Goal: Transaction & Acquisition: Purchase product/service

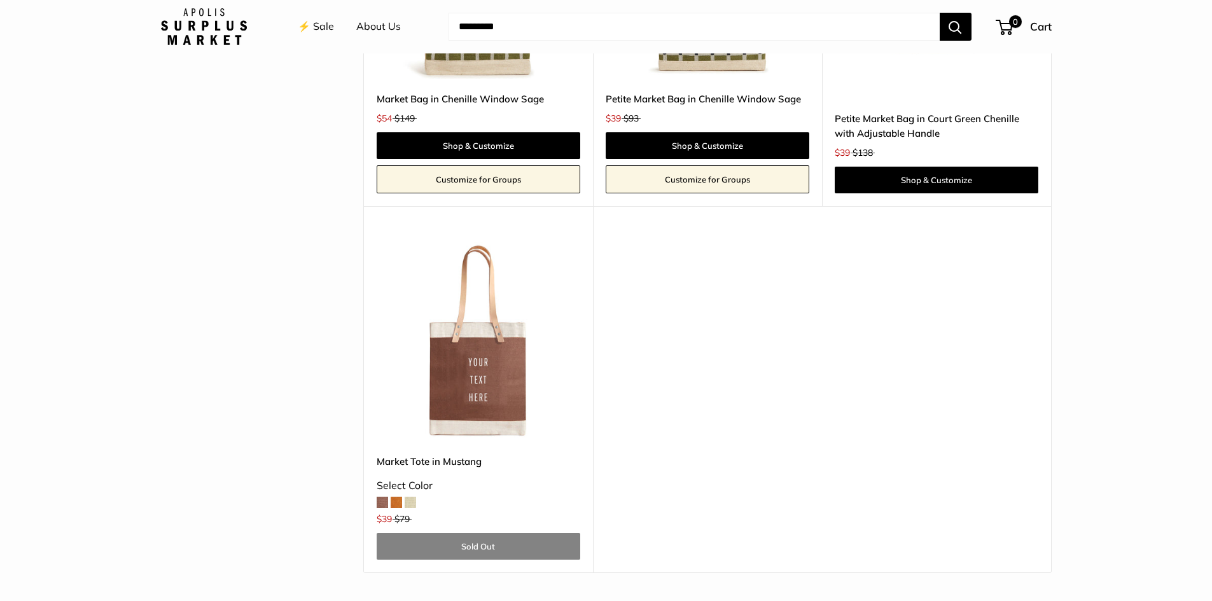
scroll to position [3180, 0]
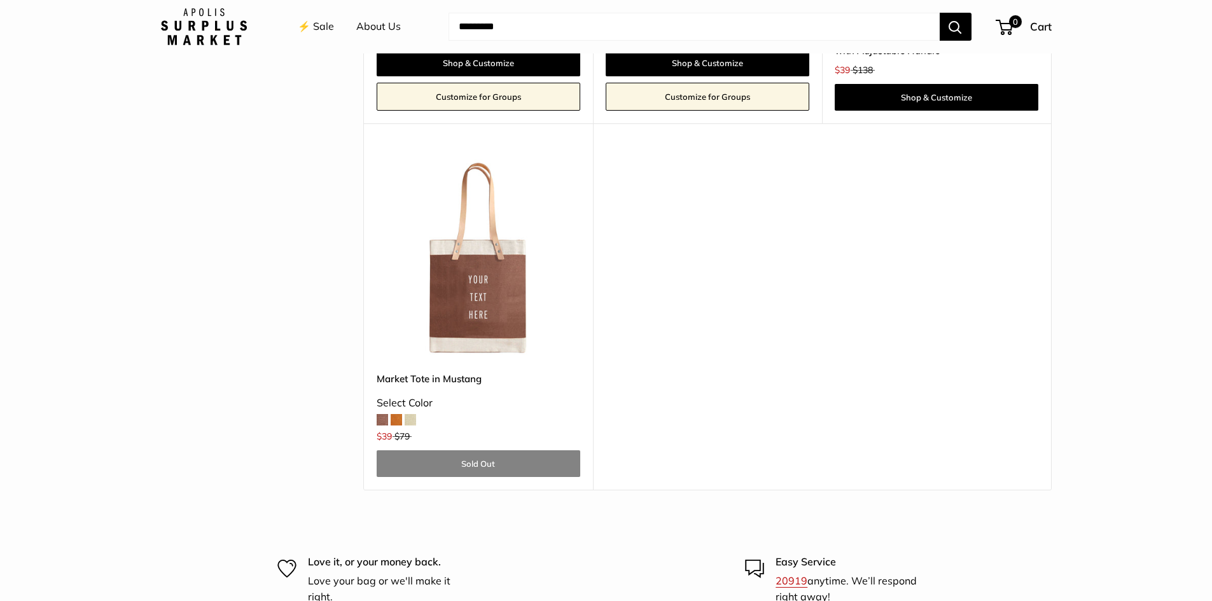
click at [410, 419] on span at bounding box center [410, 419] width 11 height 11
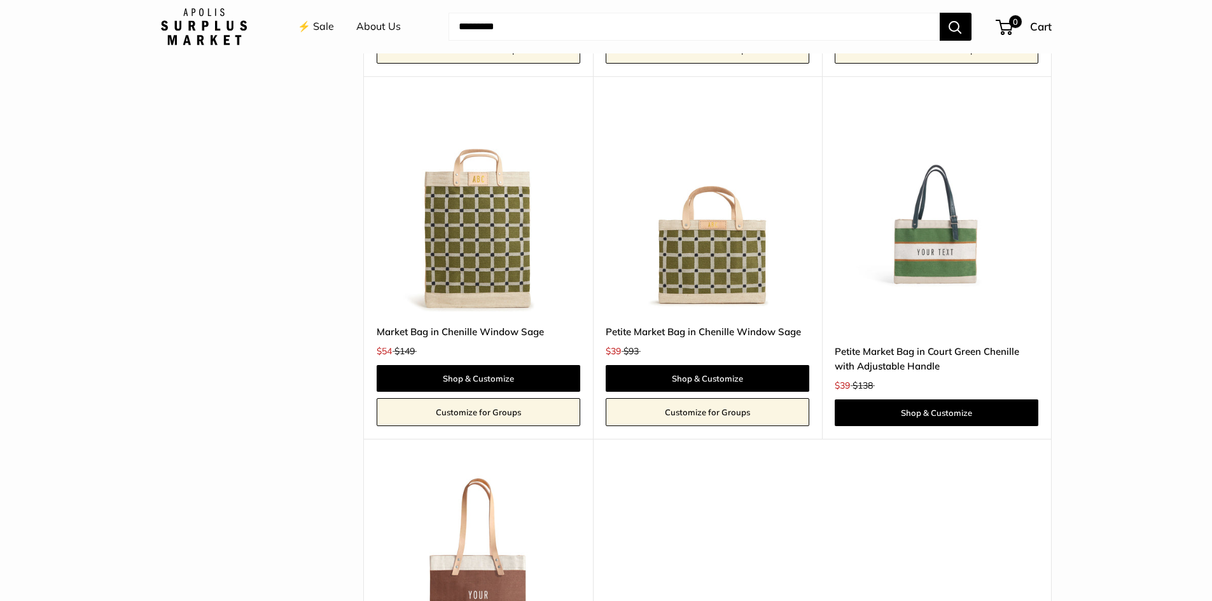
scroll to position [2777, 0]
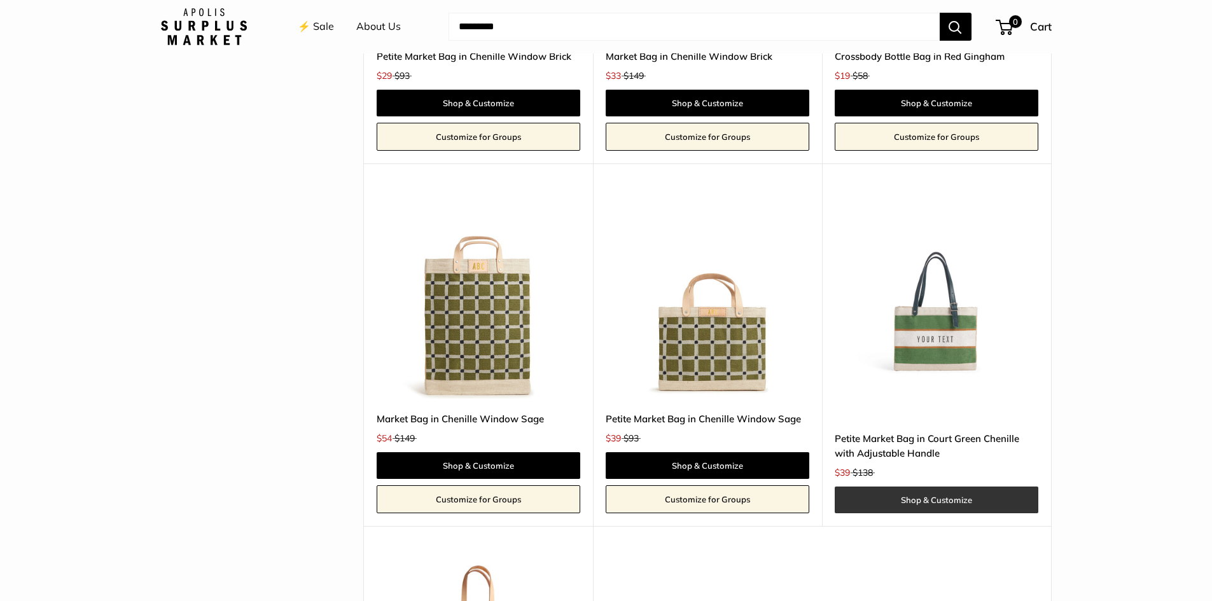
click at [944, 500] on link "Shop & Customize" at bounding box center [937, 500] width 204 height 27
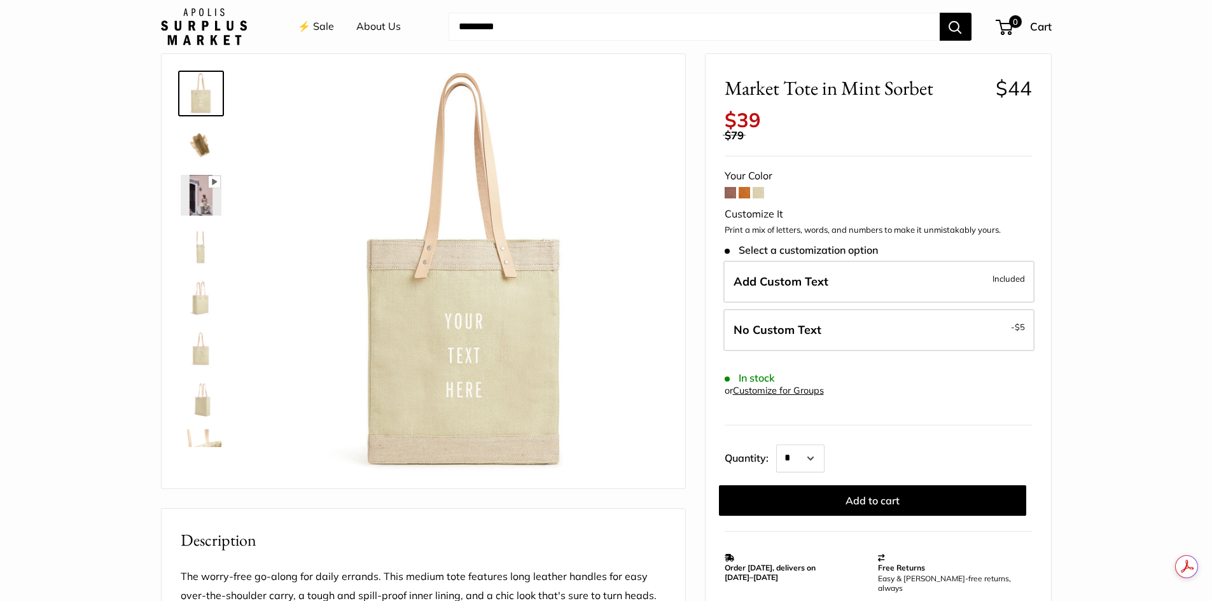
scroll to position [64, 0]
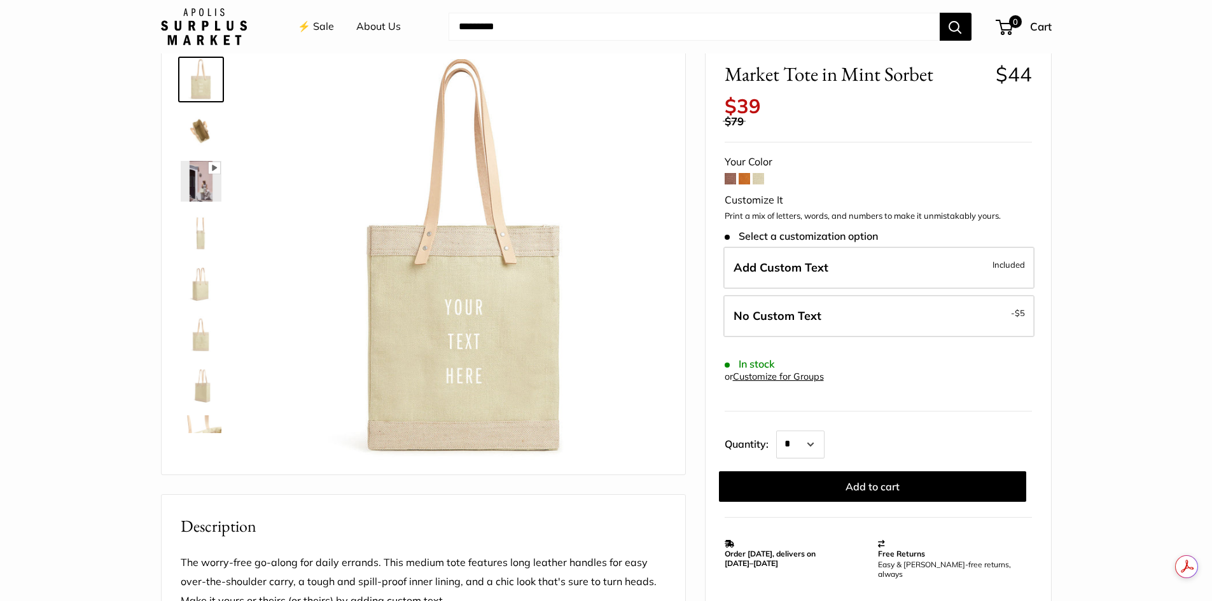
click at [731, 174] on span at bounding box center [730, 178] width 11 height 11
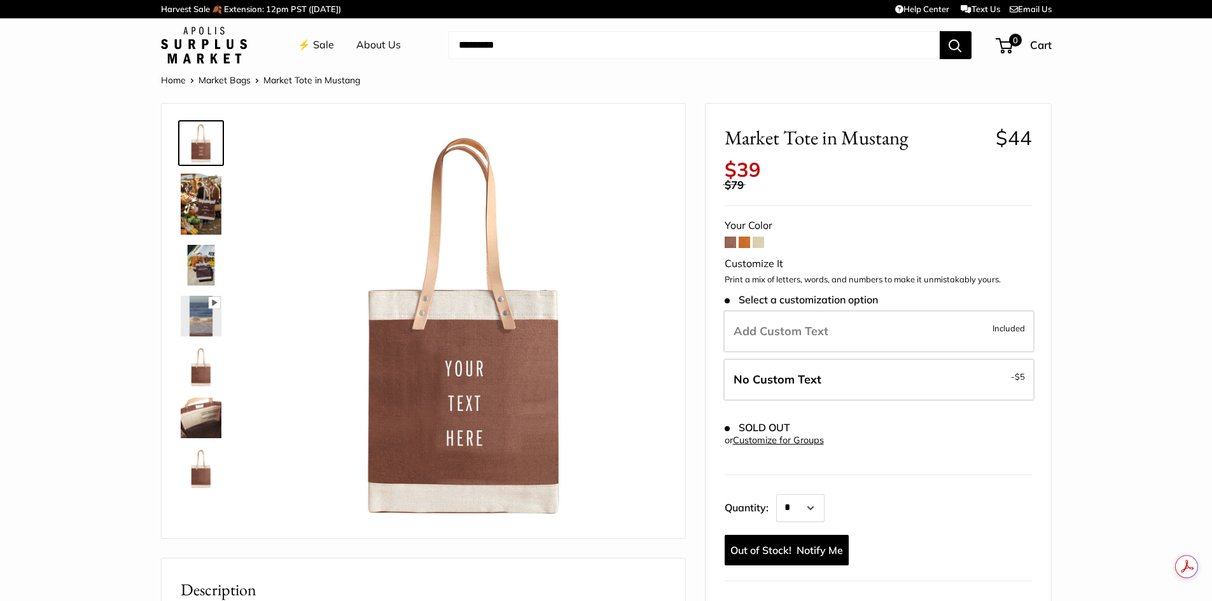
click at [742, 241] on span at bounding box center [744, 242] width 11 height 11
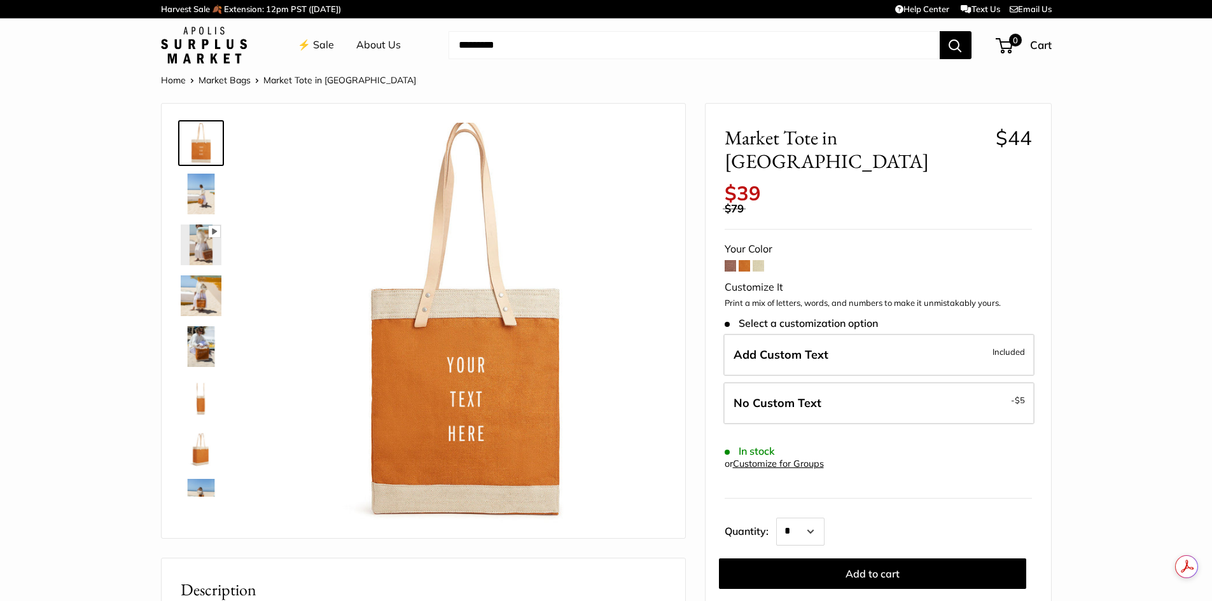
click at [210, 289] on img at bounding box center [201, 296] width 41 height 41
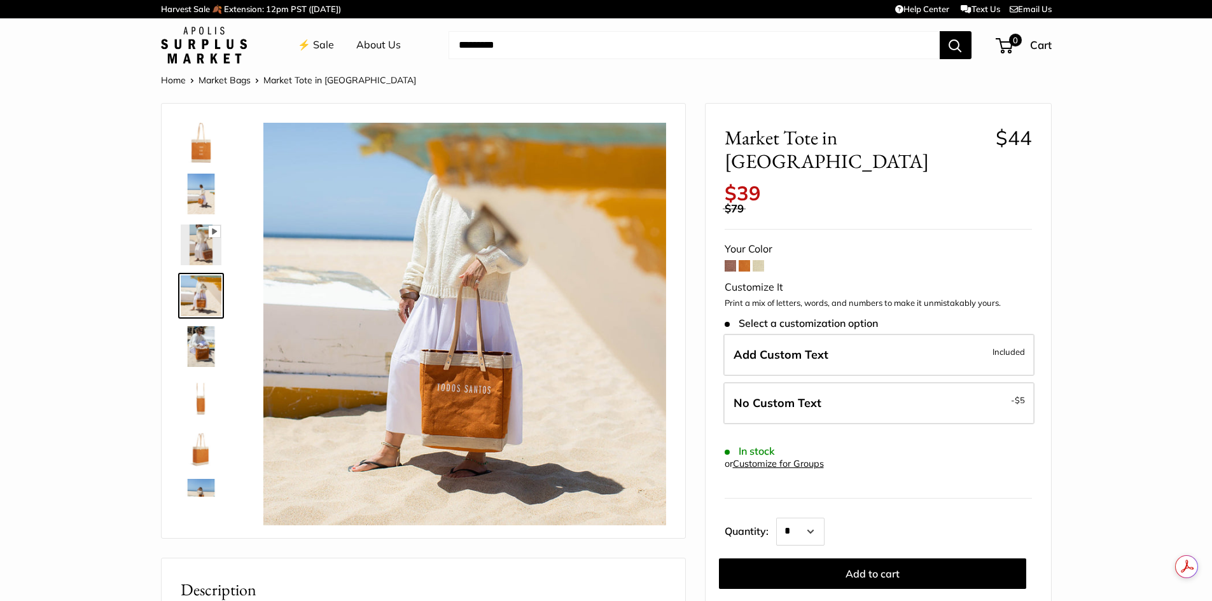
click at [206, 343] on img at bounding box center [201, 346] width 41 height 41
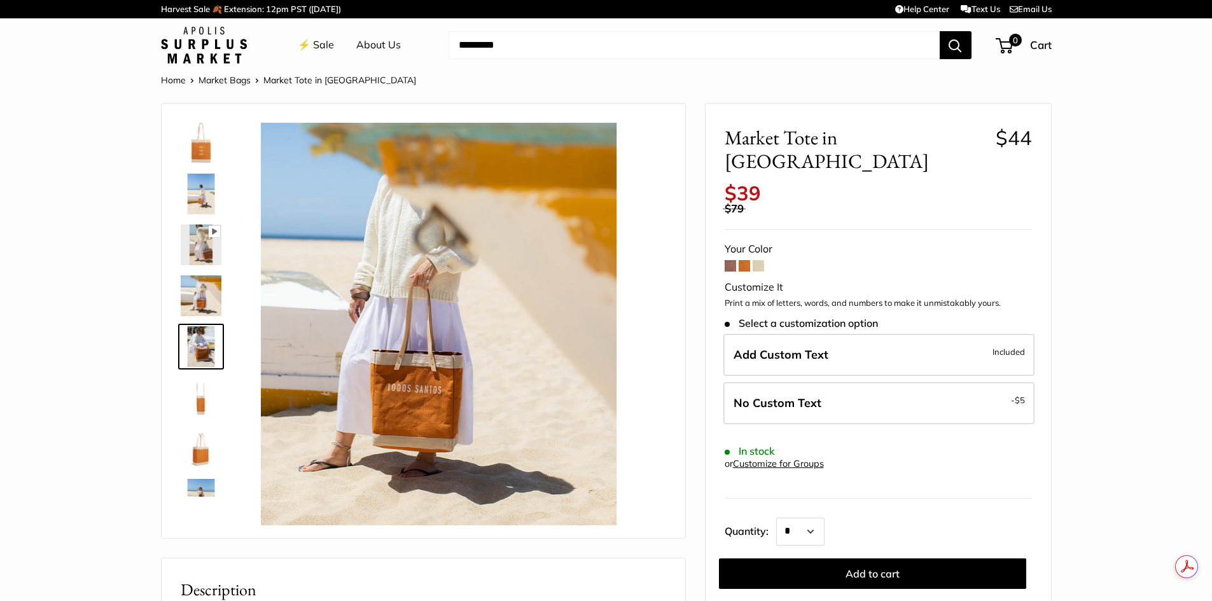
scroll to position [39, 0]
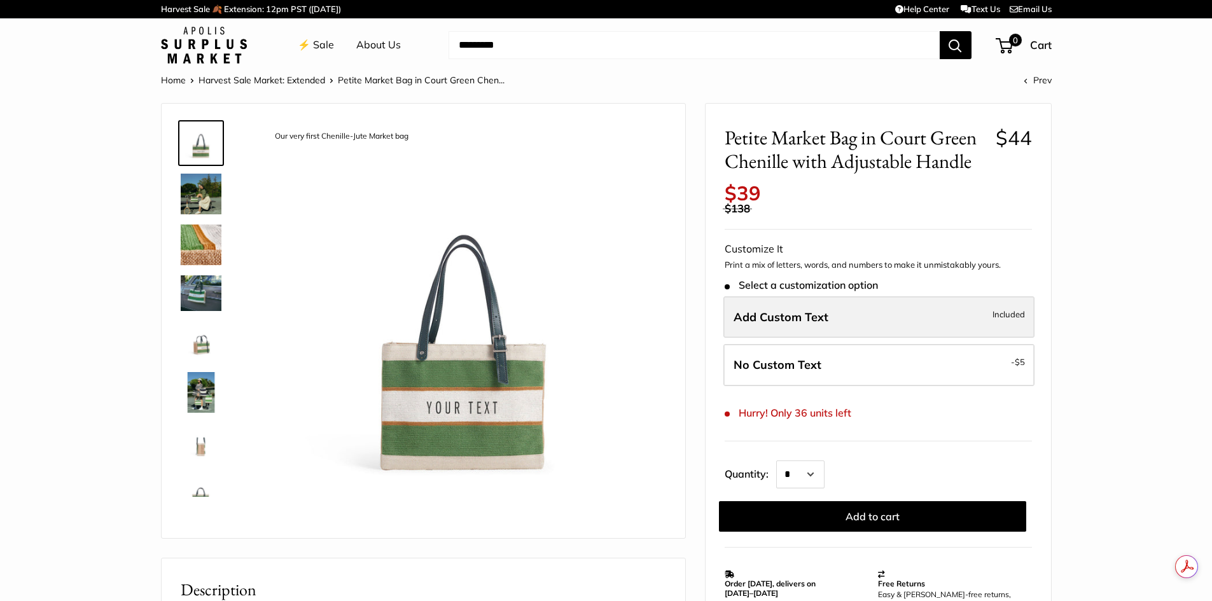
click at [878, 318] on label "Add Custom Text Included" at bounding box center [879, 318] width 311 height 42
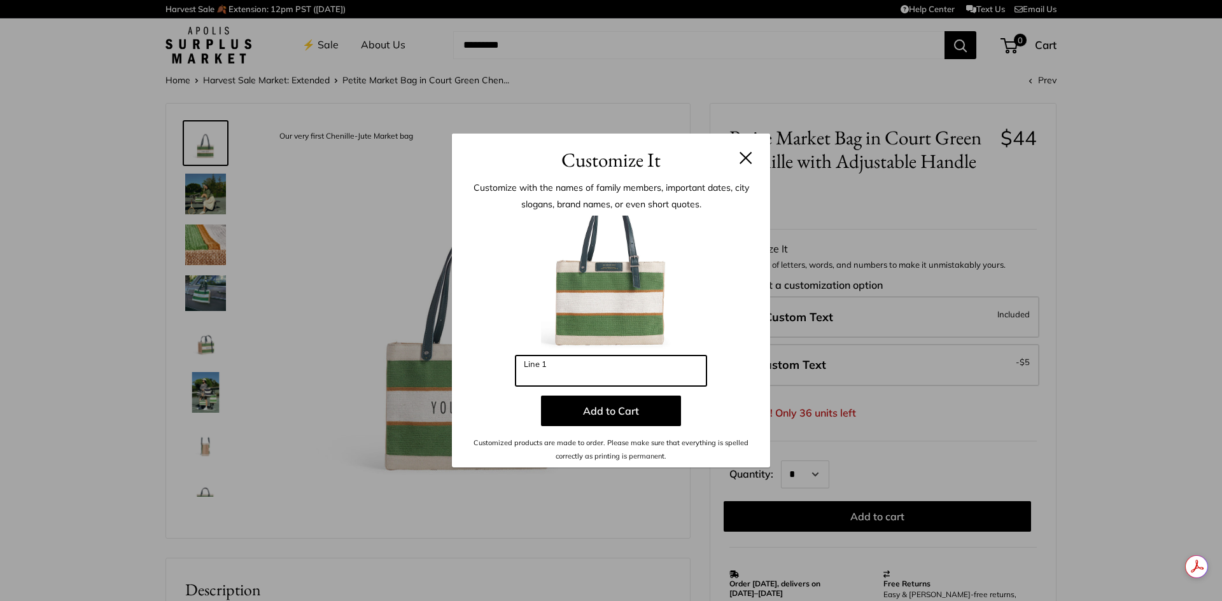
click at [654, 371] on input "Line 1" at bounding box center [610, 371] width 191 height 31
type input "*"
click at [743, 159] on button at bounding box center [746, 157] width 13 height 13
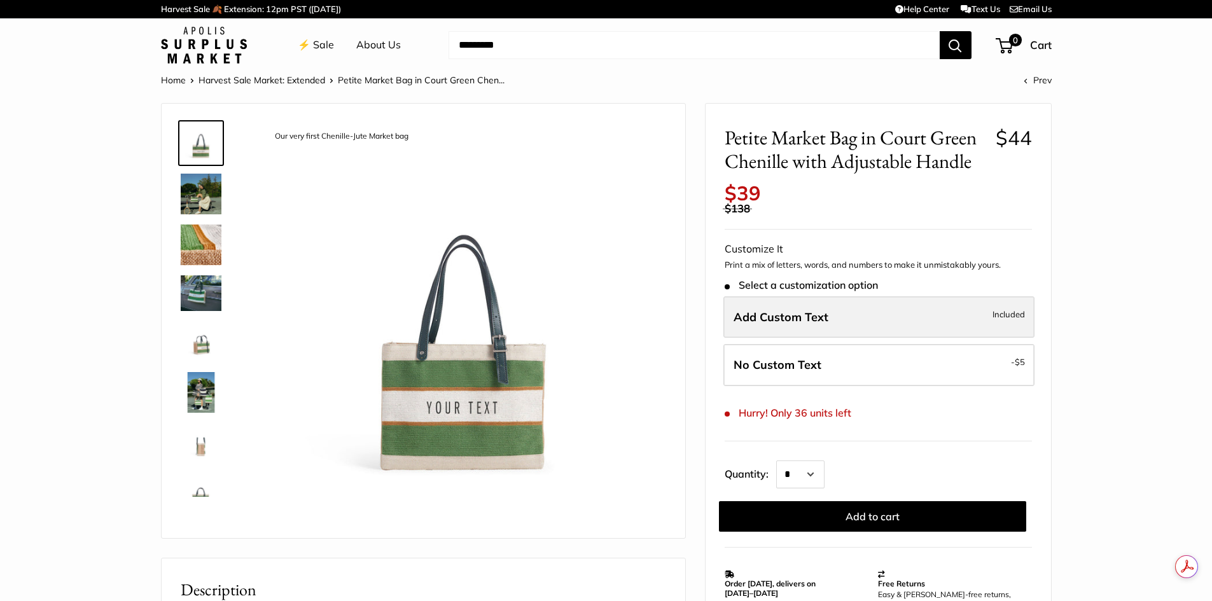
click at [803, 317] on span "Add Custom Text" at bounding box center [781, 317] width 95 height 15
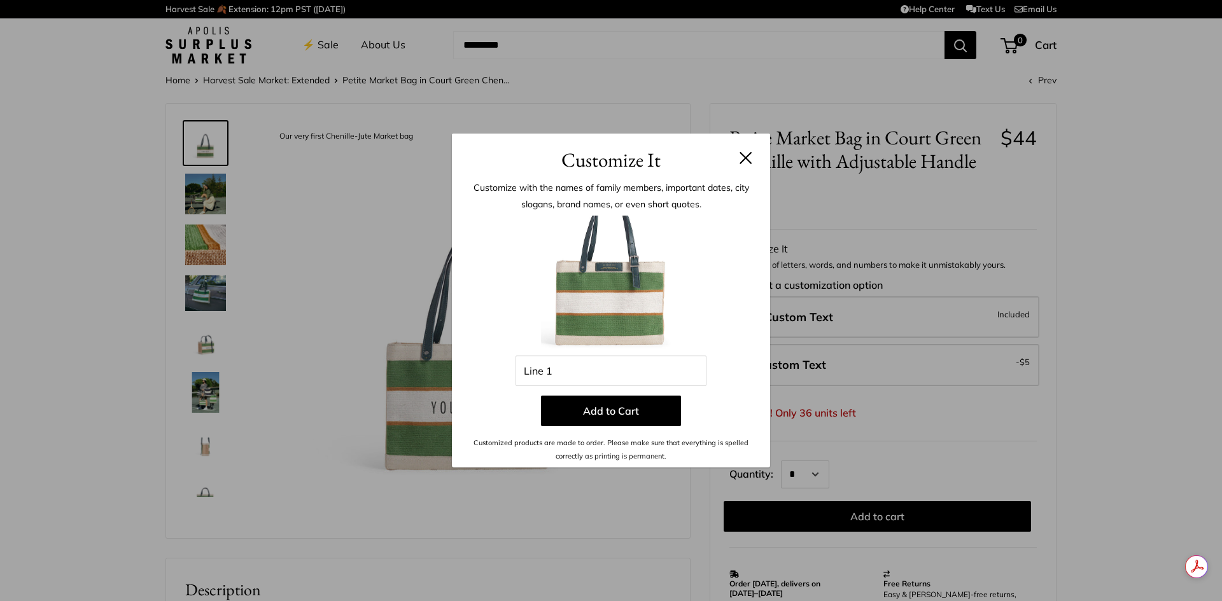
click at [745, 160] on button at bounding box center [746, 157] width 13 height 13
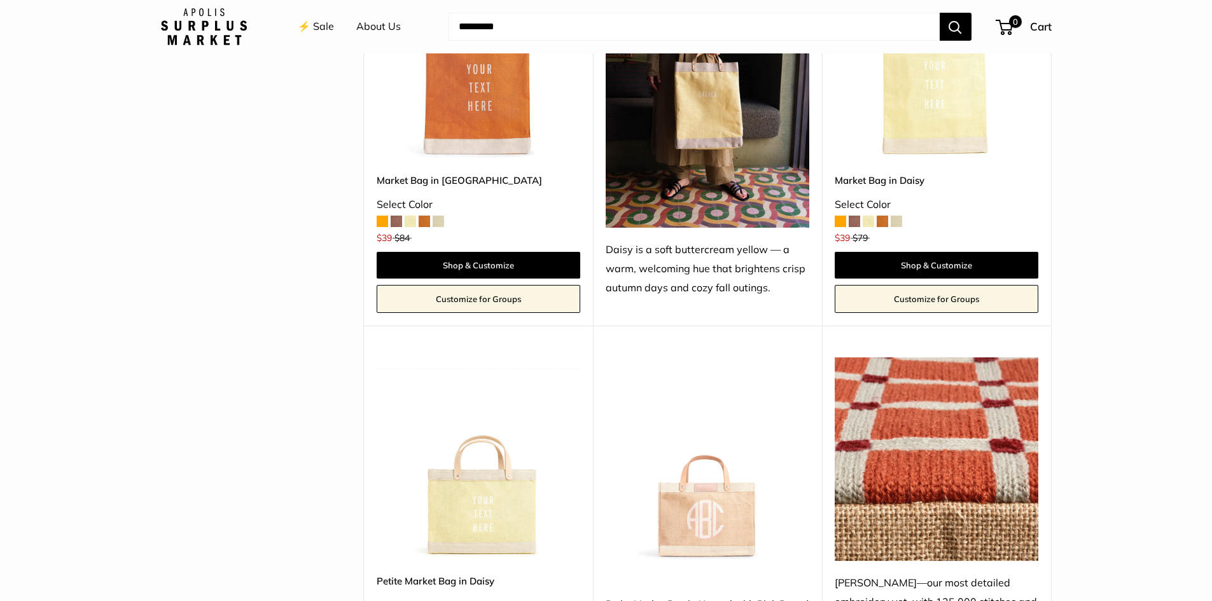
scroll to position [1739, 0]
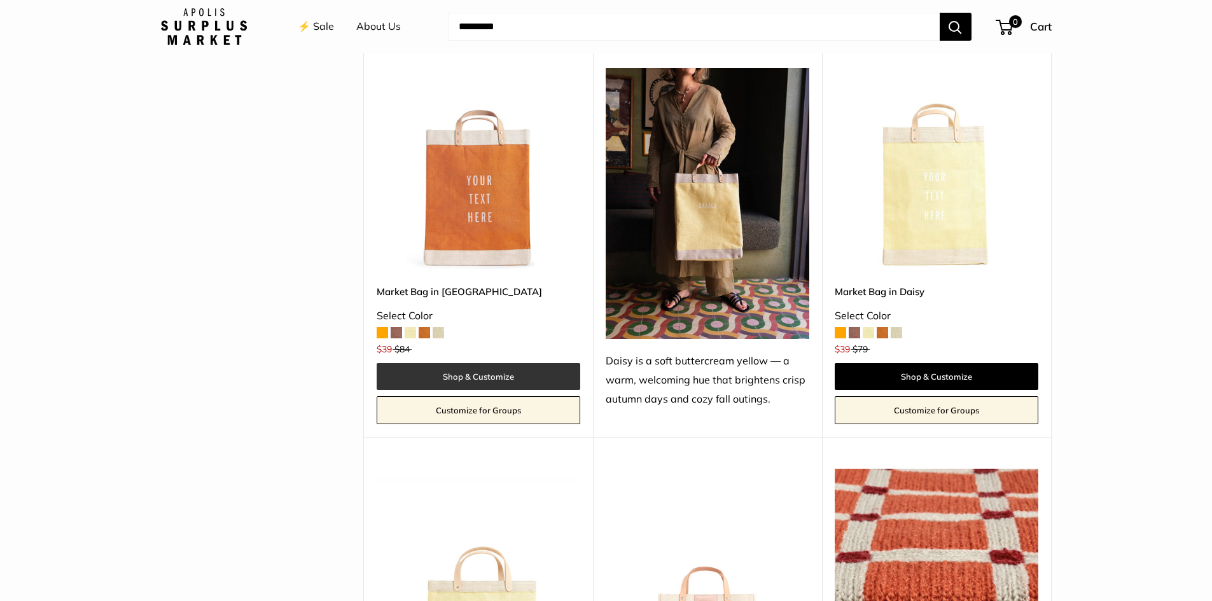
click at [453, 375] on link "Shop & Customize" at bounding box center [479, 376] width 204 height 27
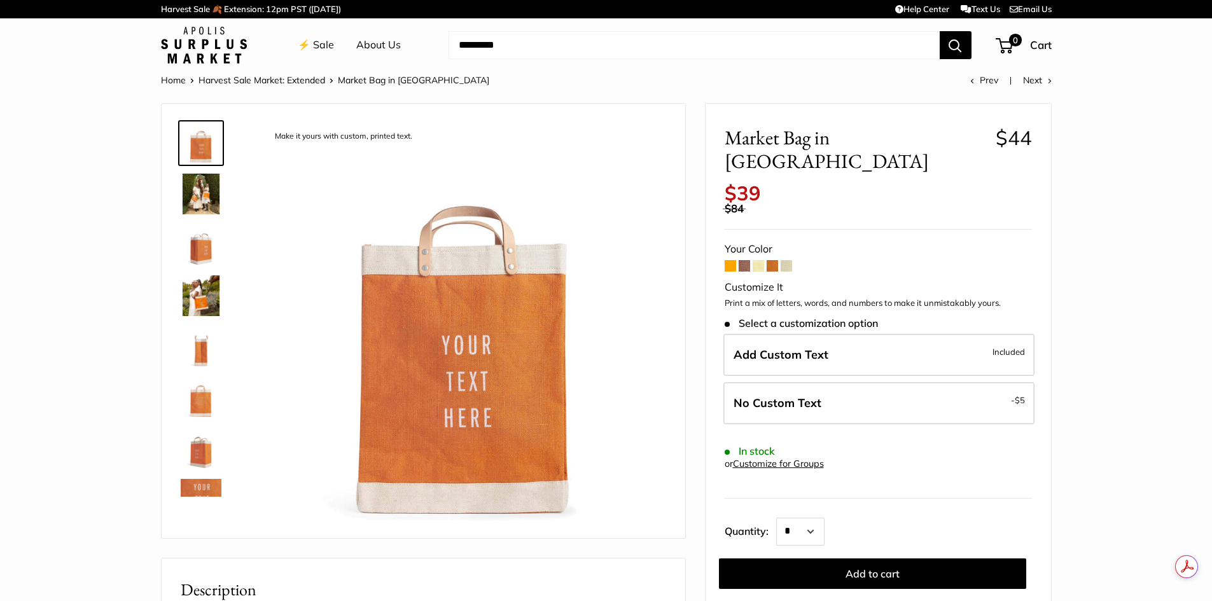
click at [743, 260] on span at bounding box center [744, 265] width 11 height 11
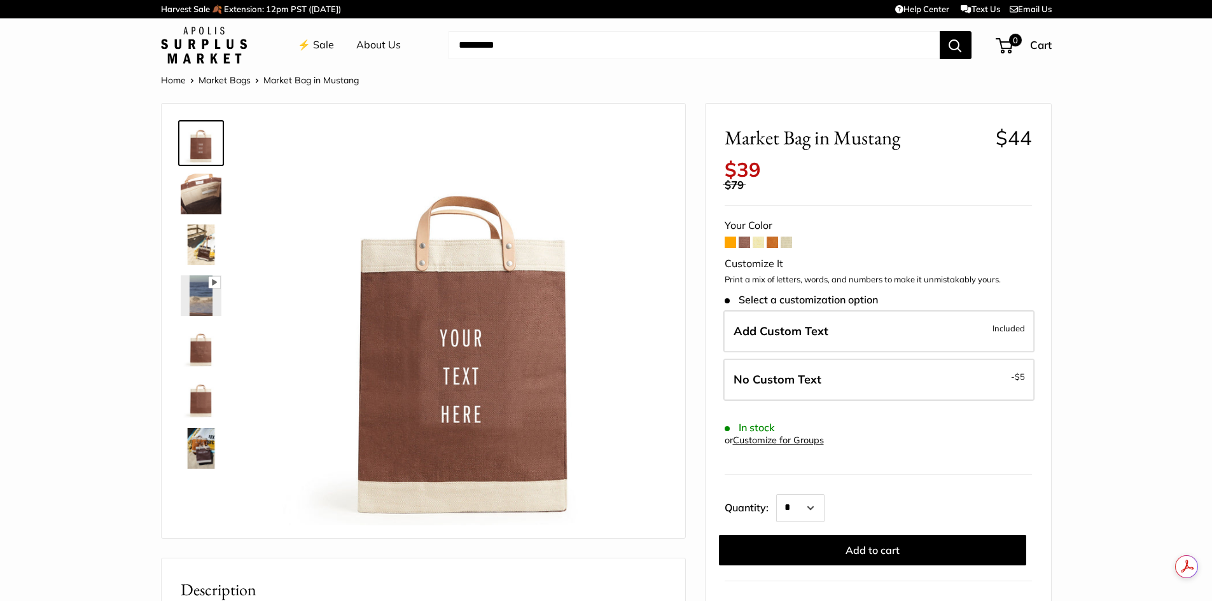
click at [787, 239] on span at bounding box center [786, 242] width 11 height 11
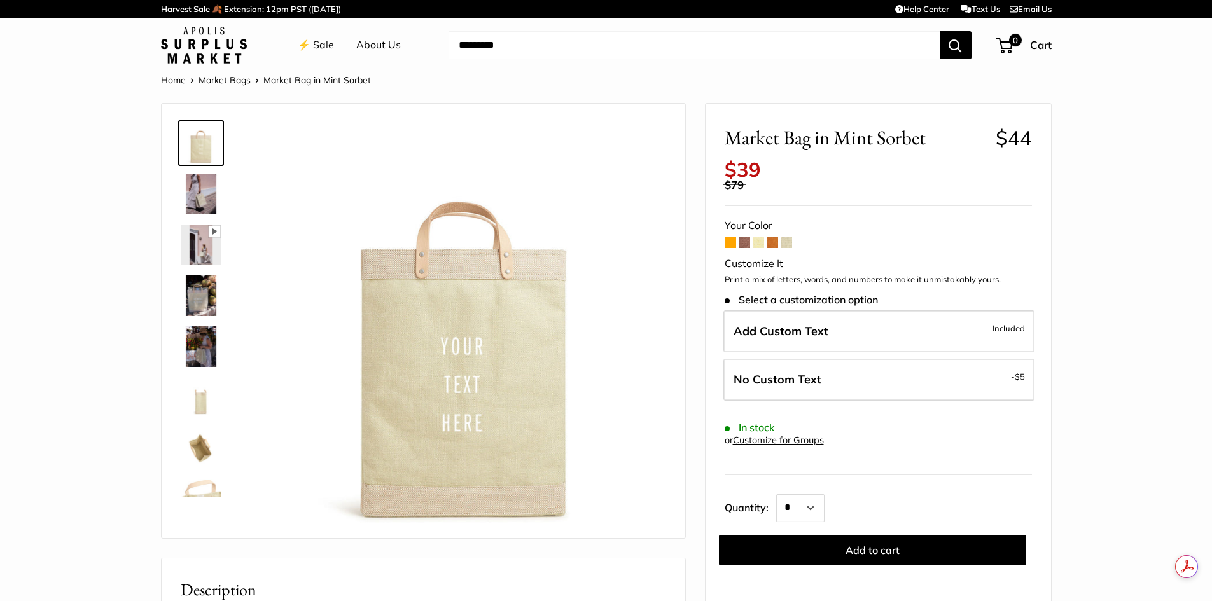
click at [771, 242] on span at bounding box center [772, 242] width 11 height 11
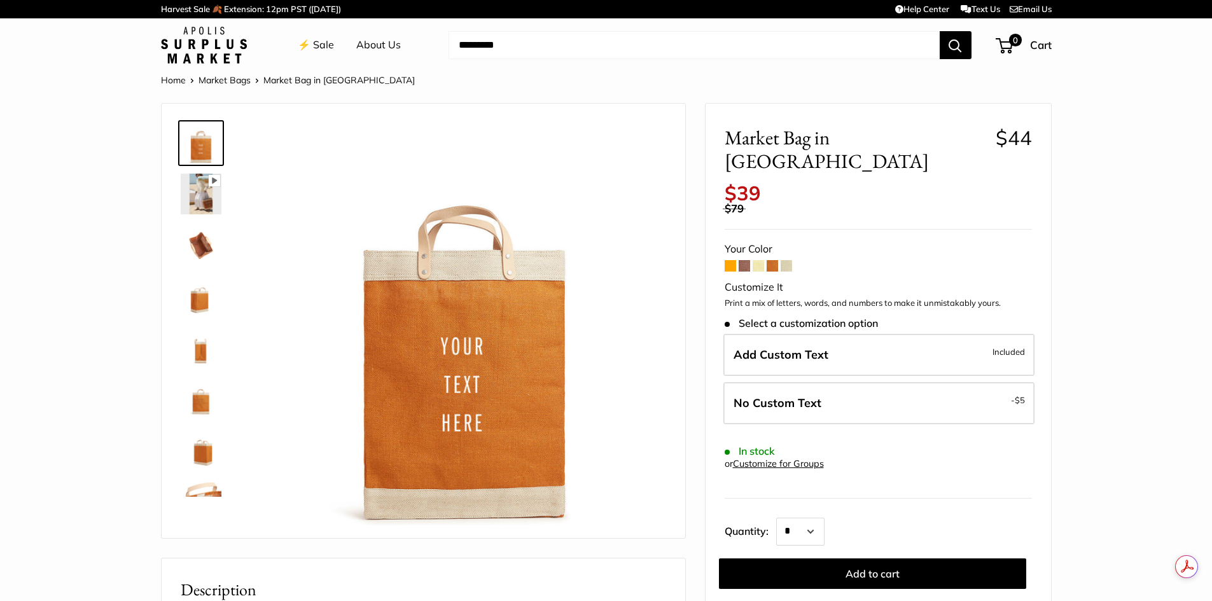
click at [741, 260] on span at bounding box center [744, 265] width 11 height 11
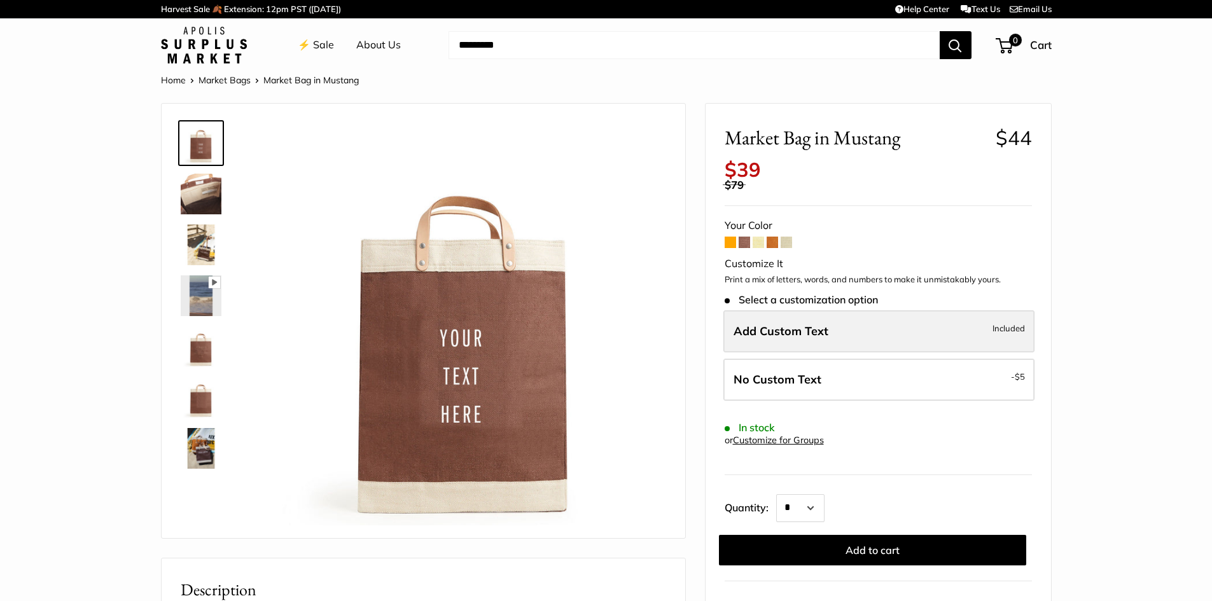
click at [776, 335] on span "Add Custom Text" at bounding box center [781, 331] width 95 height 15
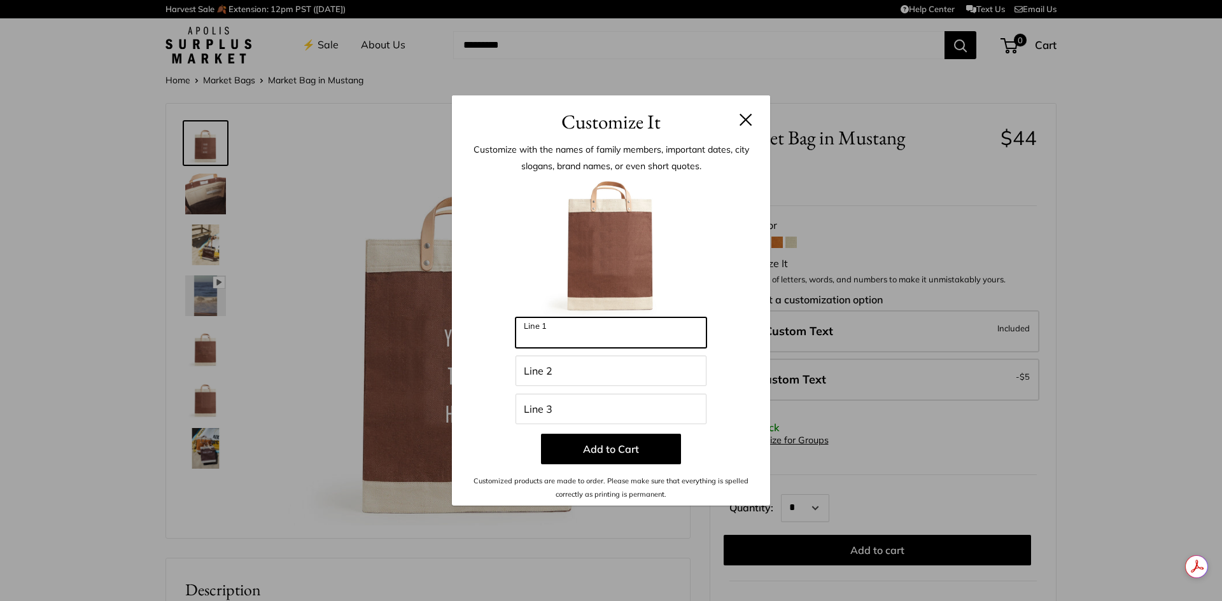
click at [640, 334] on input "Line 1" at bounding box center [610, 333] width 191 height 31
type input "*********"
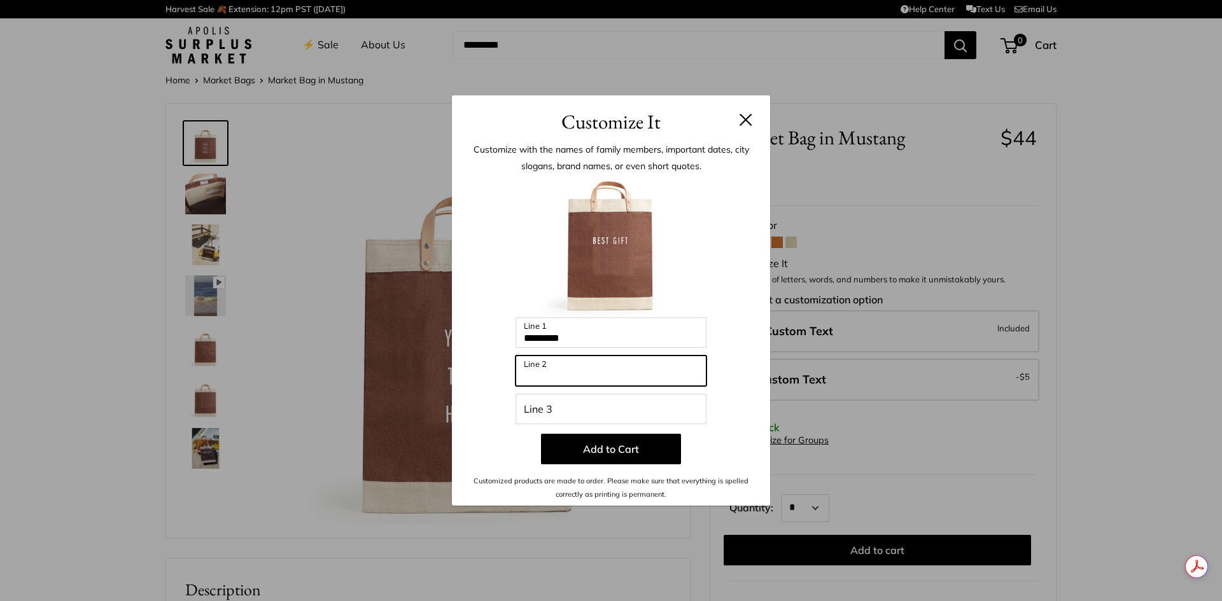
click at [566, 372] on input "Line 2" at bounding box center [610, 371] width 191 height 31
type input "**********"
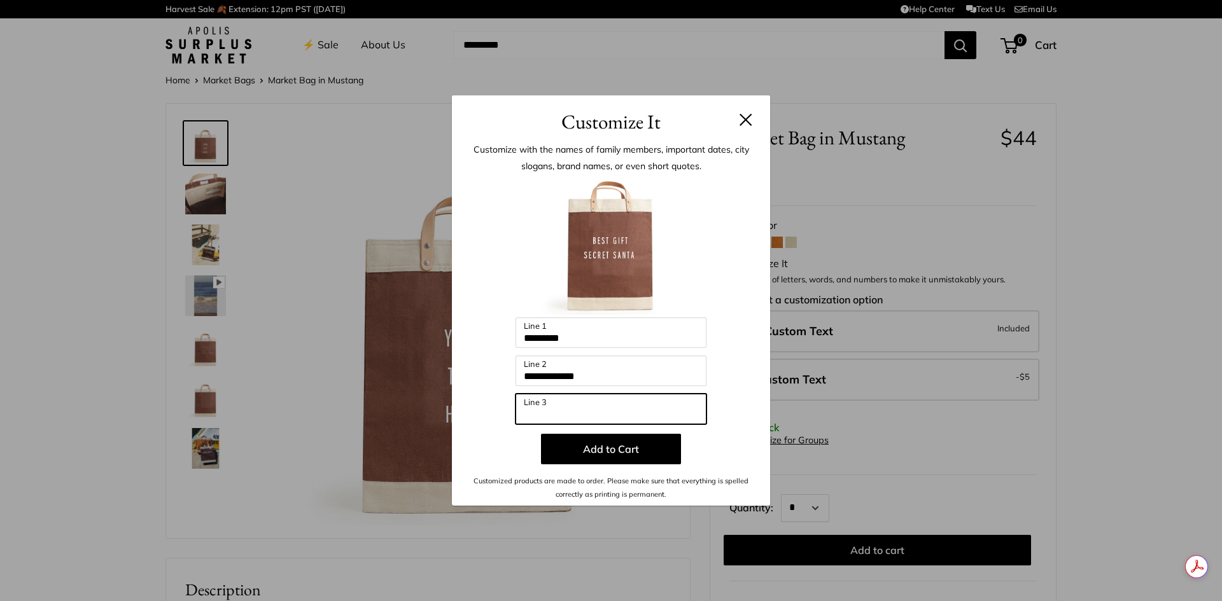
click at [572, 405] on input "Line 3" at bounding box center [610, 409] width 191 height 31
click at [577, 414] on input "**********" at bounding box center [610, 409] width 191 height 31
type input "****"
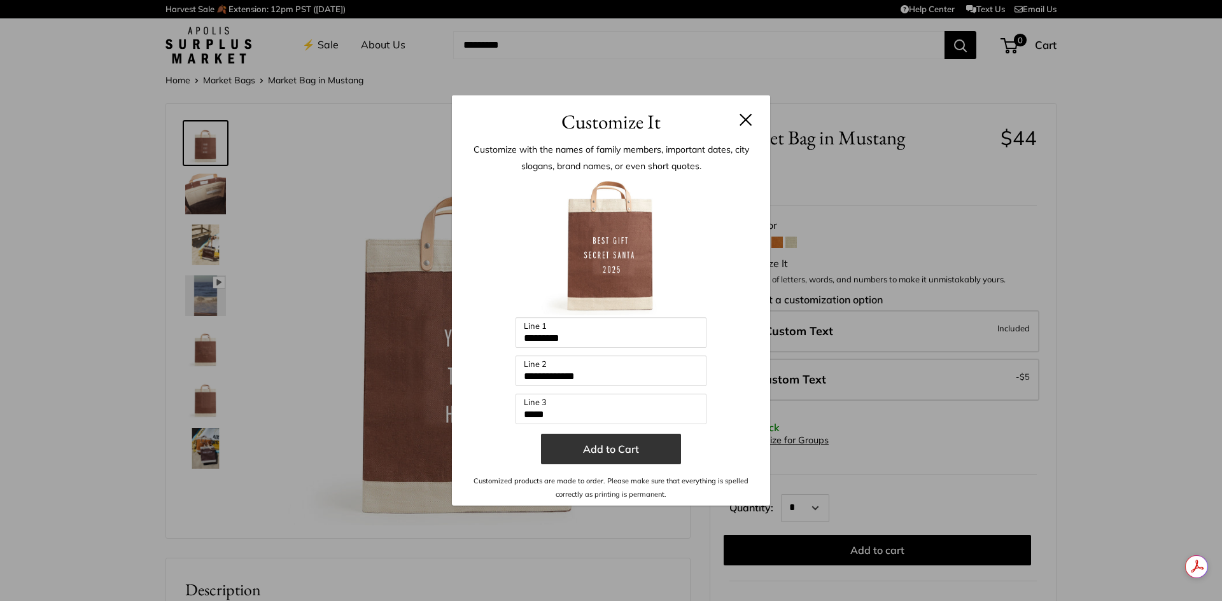
click at [619, 449] on button "Add to Cart" at bounding box center [611, 449] width 140 height 31
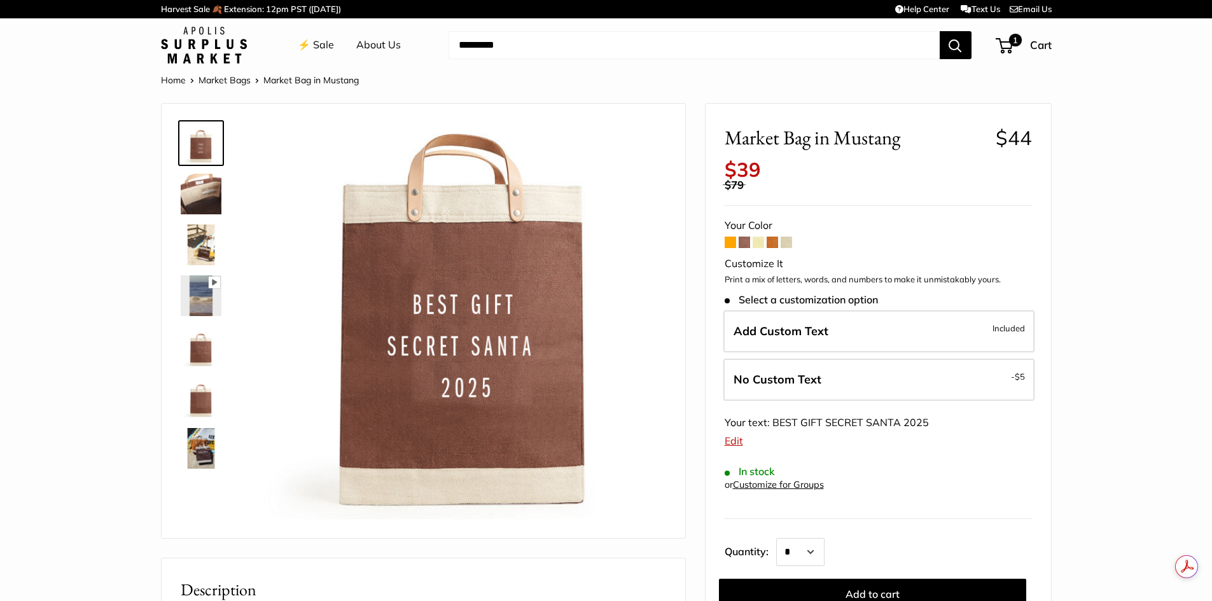
click at [787, 242] on span at bounding box center [786, 242] width 11 height 11
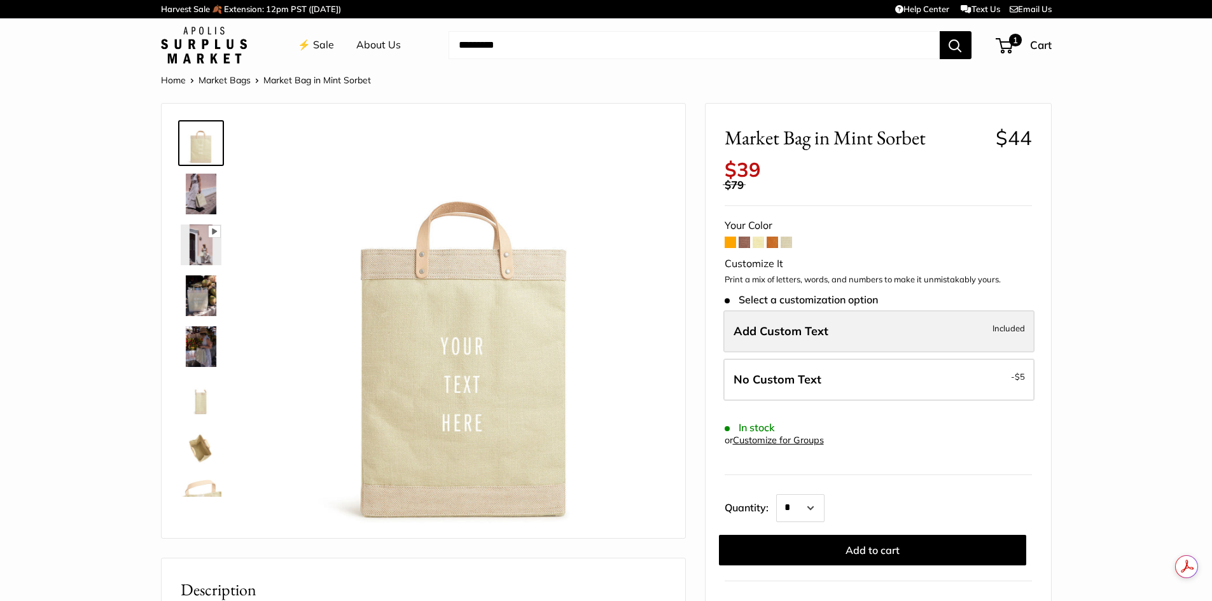
click at [796, 332] on span "Add Custom Text" at bounding box center [781, 331] width 95 height 15
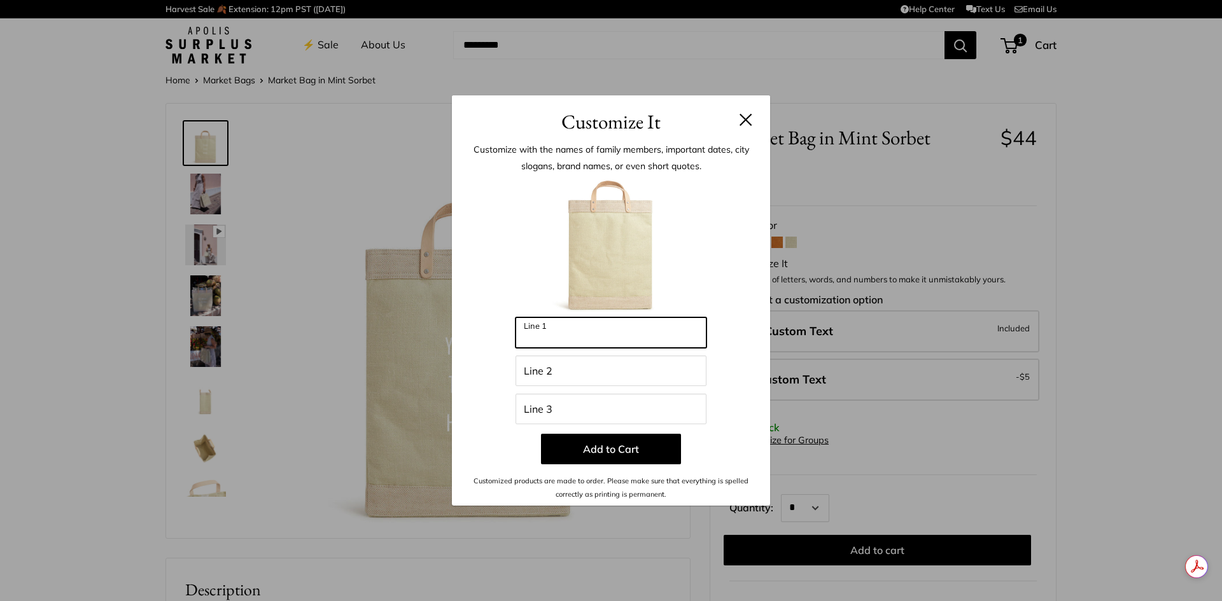
click at [592, 340] on input "Line 1" at bounding box center [610, 333] width 191 height 31
type input "**********"
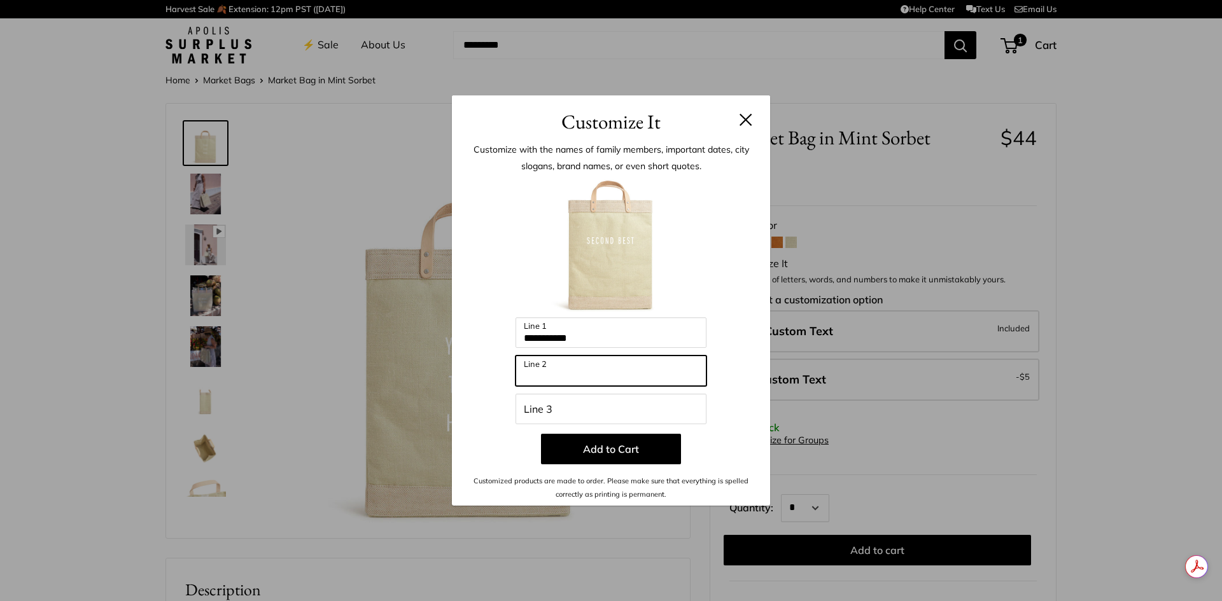
click at [586, 375] on input "Line 2" at bounding box center [610, 371] width 191 height 31
type input "**********"
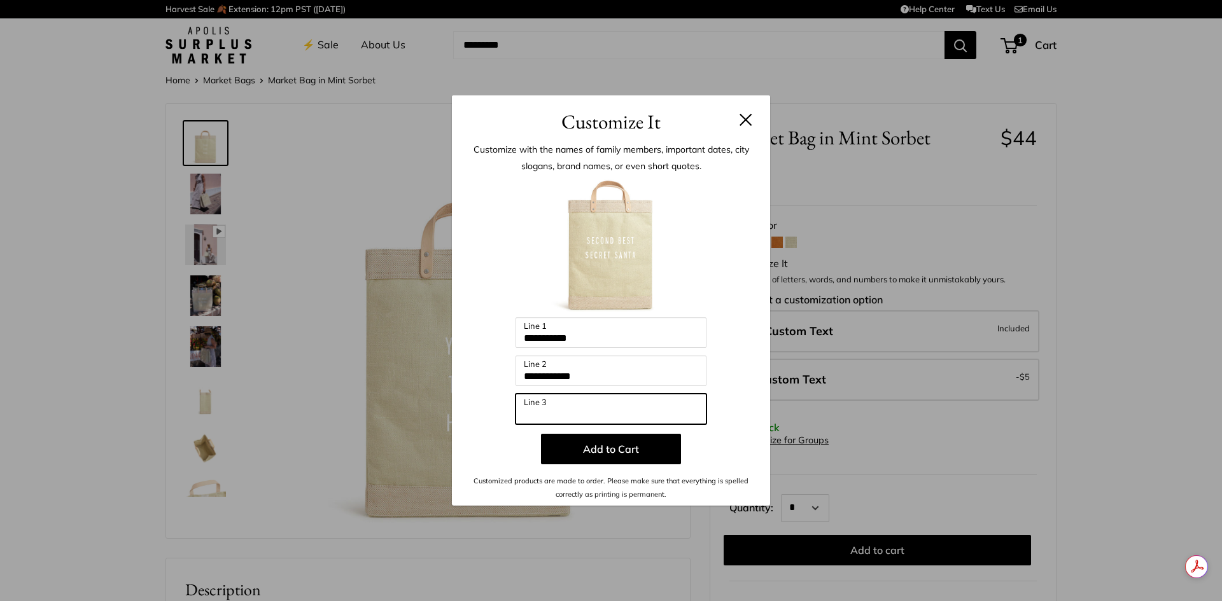
click at [554, 409] on input "Line 3" at bounding box center [610, 409] width 191 height 31
type input "****"
click at [951, 473] on div "**********" at bounding box center [611, 300] width 1222 height 601
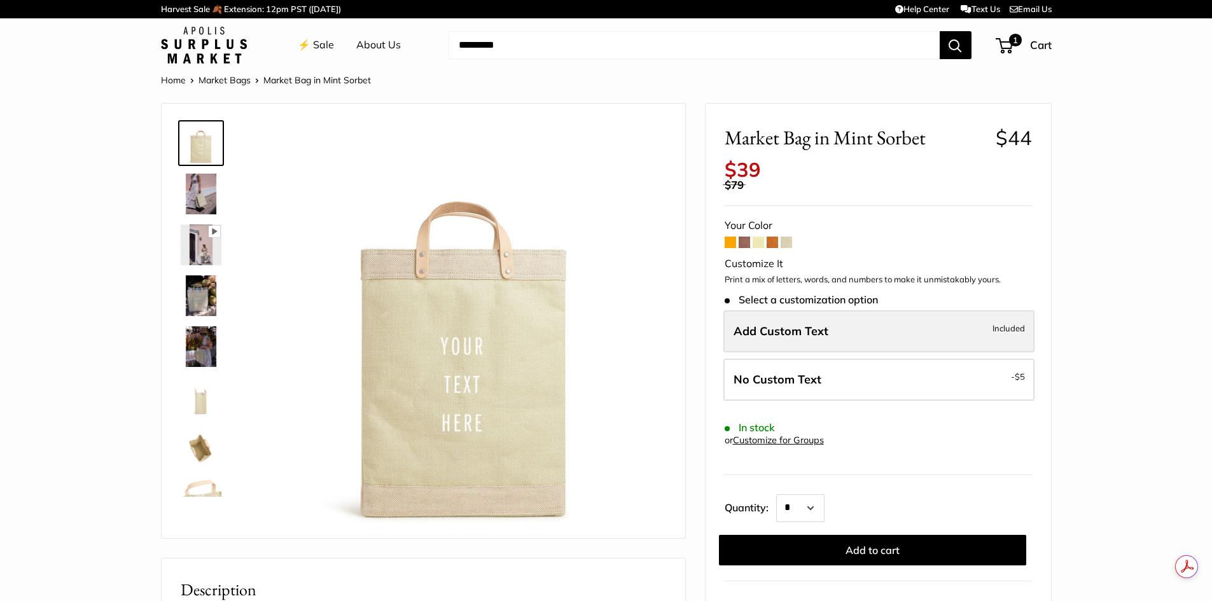
click at [794, 326] on span "Add Custom Text" at bounding box center [781, 331] width 95 height 15
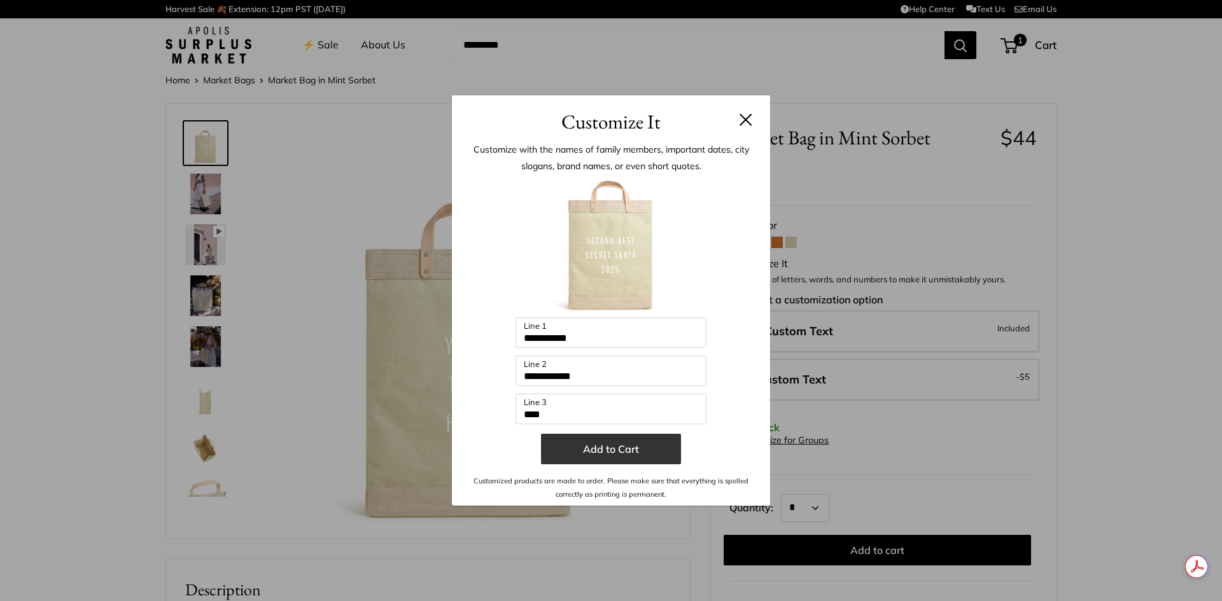
click at [601, 447] on button "Add to Cart" at bounding box center [611, 449] width 140 height 31
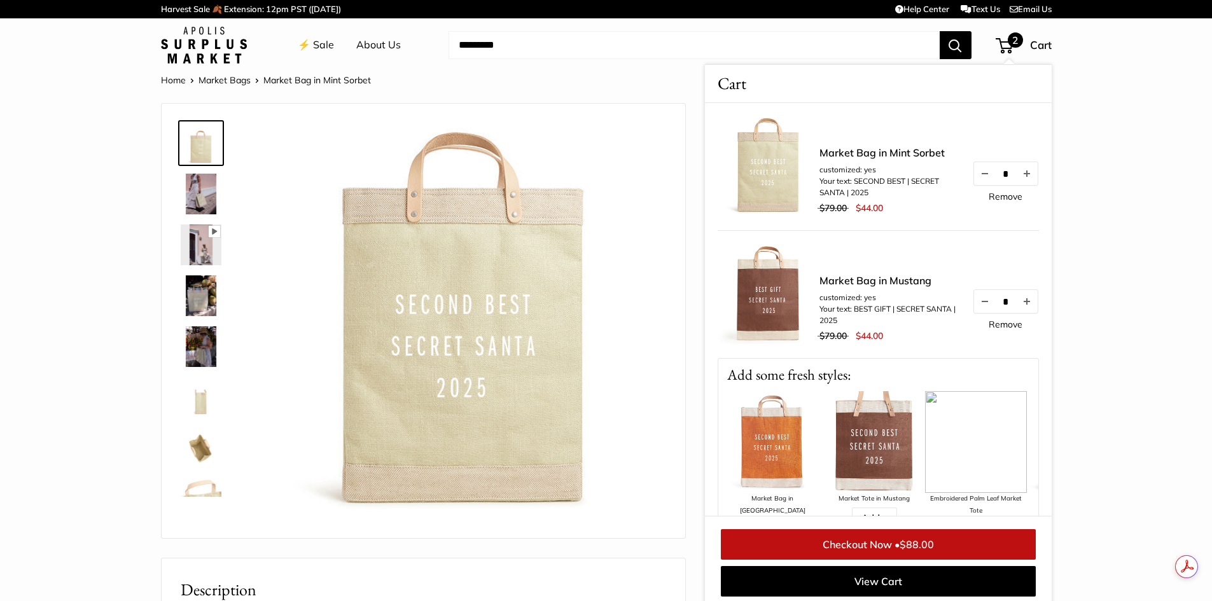
click at [913, 545] on span "$88.00" at bounding box center [917, 544] width 34 height 13
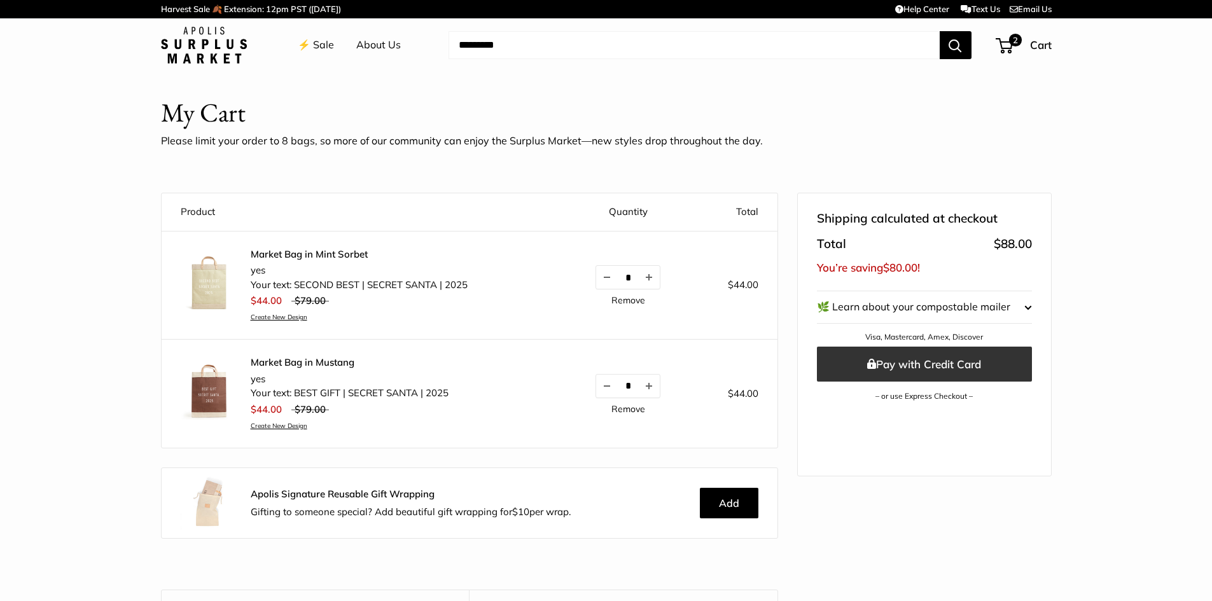
click at [942, 359] on button "Pay with Credit Card" at bounding box center [924, 364] width 215 height 35
